Goal: Information Seeking & Learning: Learn about a topic

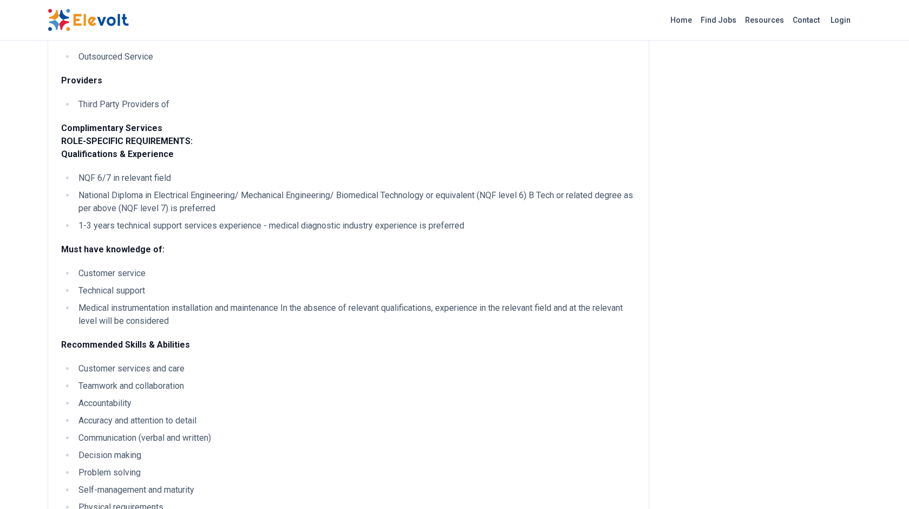
scroll to position [1237, 0]
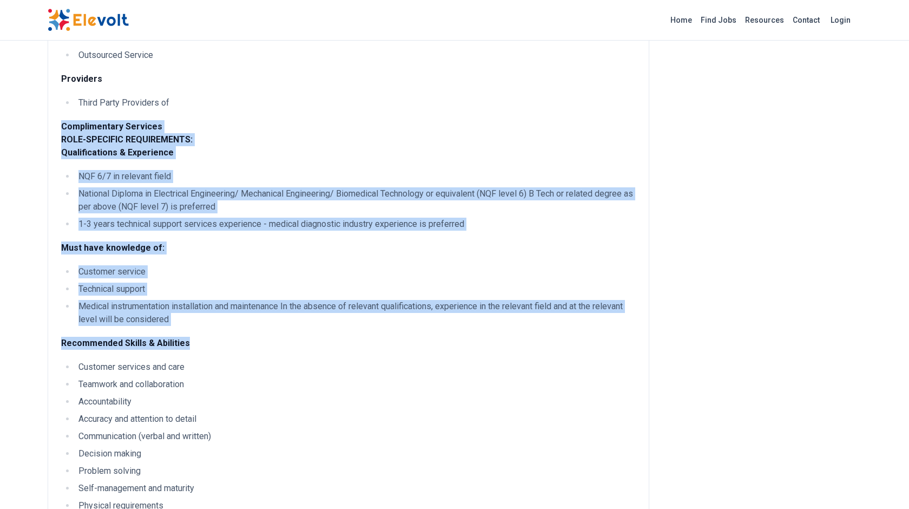
drag, startPoint x: 494, startPoint y: 129, endPoint x: 527, endPoint y: 372, distance: 245.2
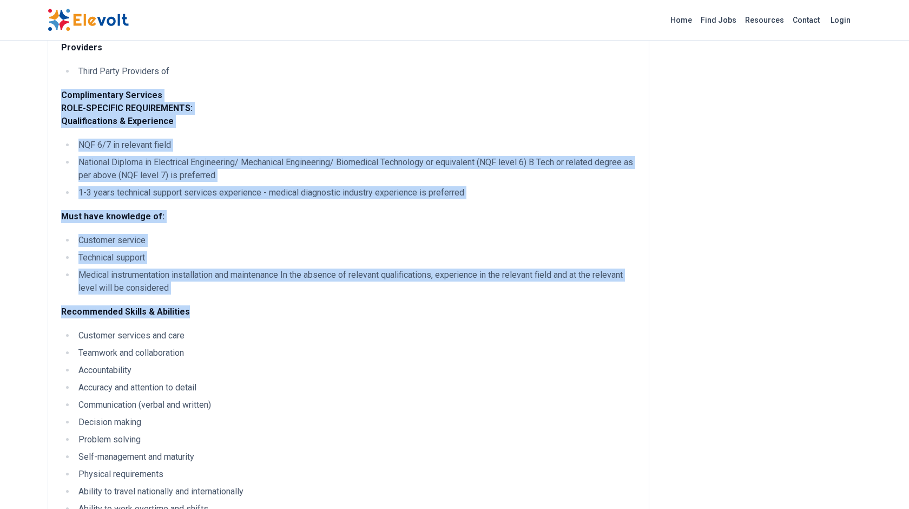
scroll to position [1270, 0]
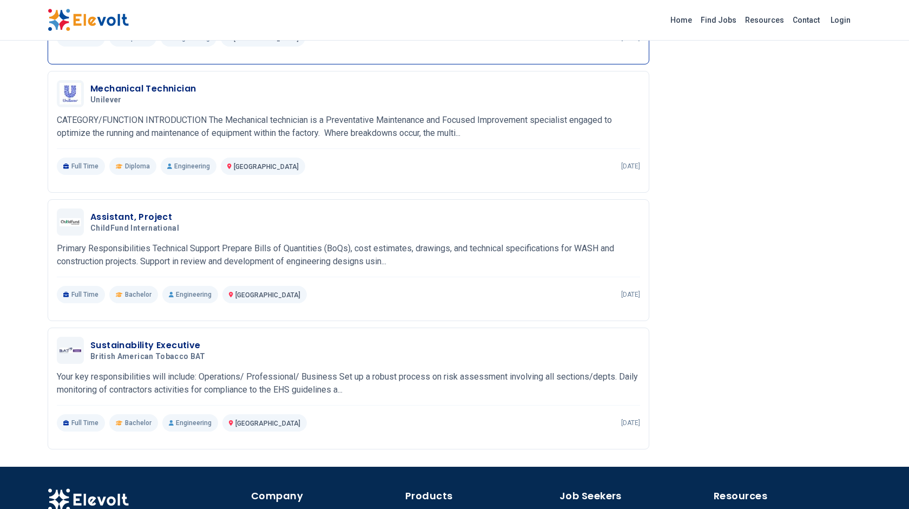
scroll to position [2125, 0]
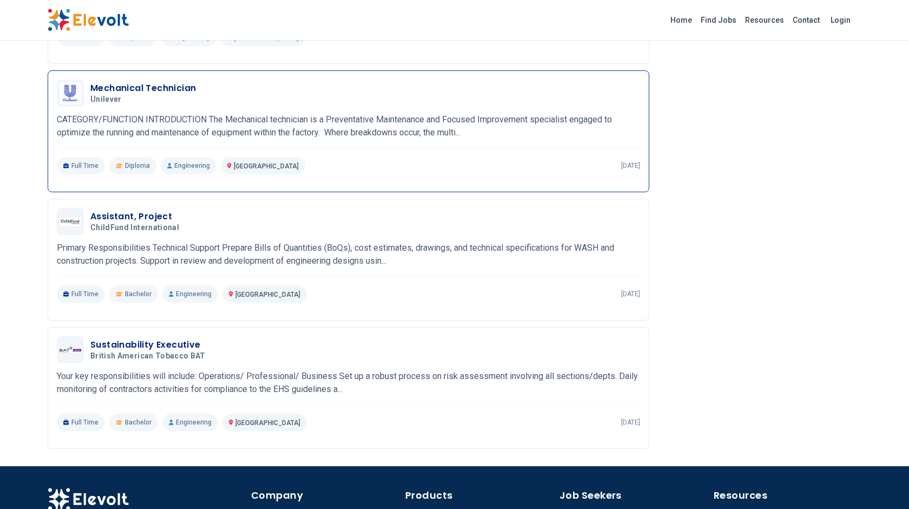
click at [513, 139] on p "CATEGORY/FUNCTION INTRODUCTION The Mechanical technician is a Preventative Main…" at bounding box center [348, 126] width 583 height 26
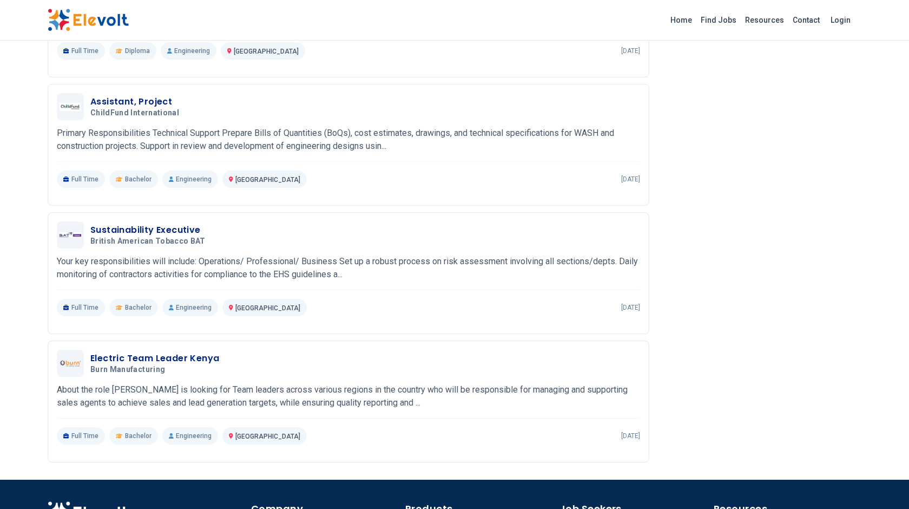
scroll to position [1621, 0]
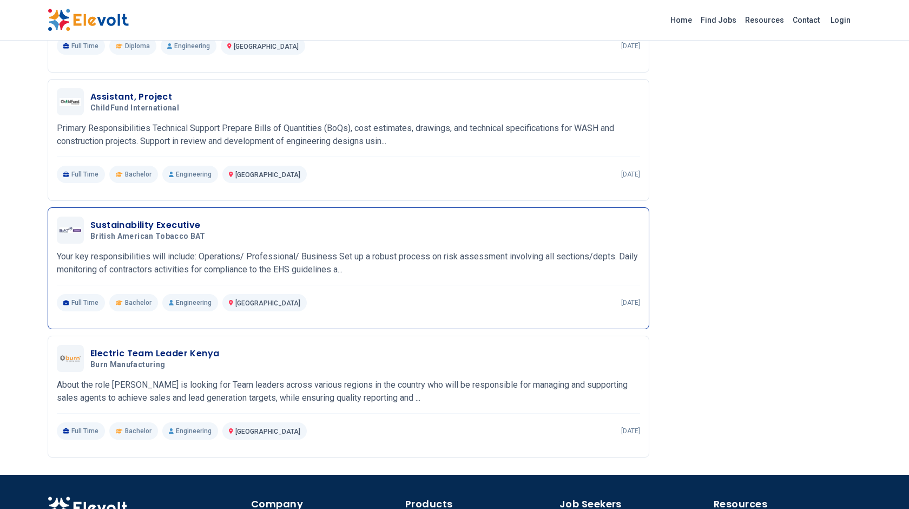
click at [446, 268] on p "Your key responsibilities will include: Operations/ Professional/ Business Set …" at bounding box center [348, 263] width 583 height 26
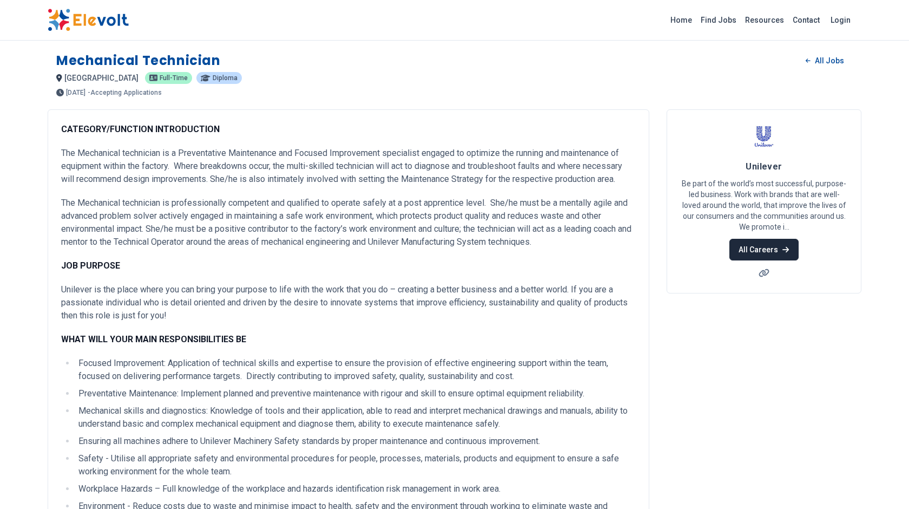
click at [772, 258] on link "All Careers" at bounding box center [764, 250] width 69 height 22
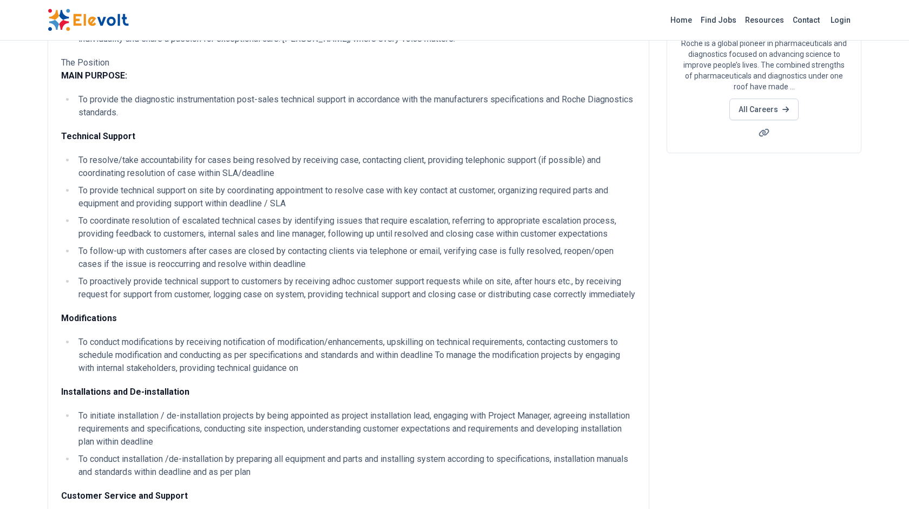
scroll to position [68, 0]
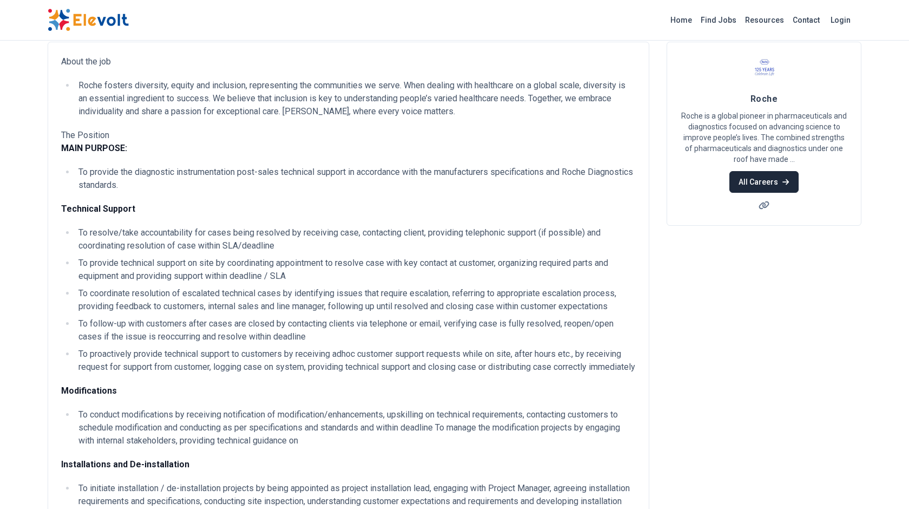
click at [760, 176] on link "All Careers" at bounding box center [764, 182] width 69 height 22
